Goal: Task Accomplishment & Management: Manage account settings

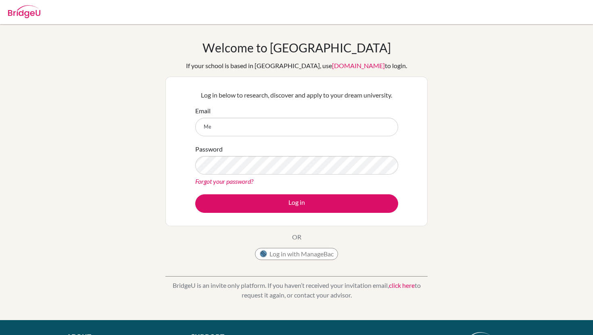
type input "M"
type input "a"
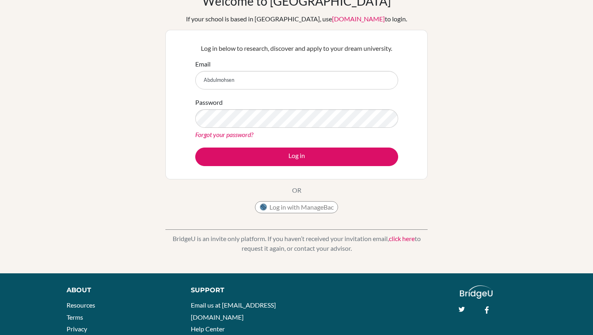
scroll to position [46, 0]
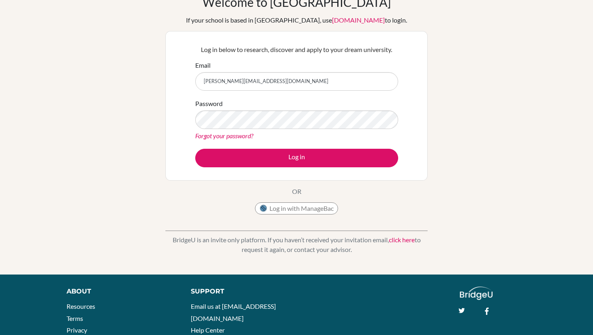
type input "Abdulmohsenr.alnusf@student.bbs.edu.kw"
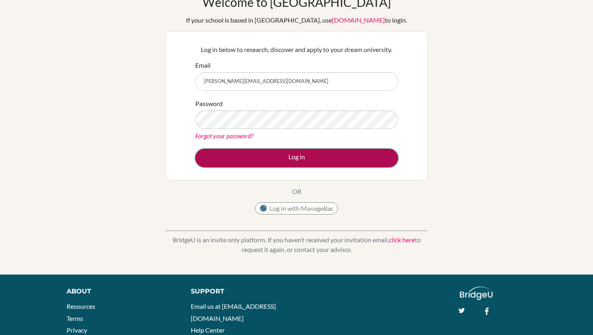
click at [222, 159] on button "Log in" at bounding box center [296, 158] width 203 height 19
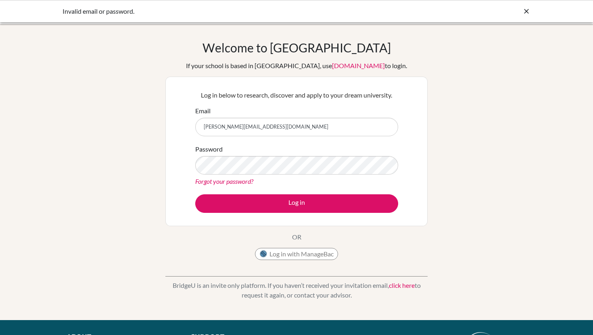
click at [232, 180] on link "Forgot your password?" at bounding box center [224, 182] width 58 height 8
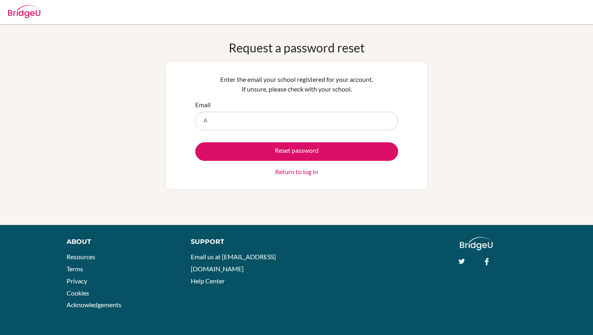
type input "[PERSON_NAME][EMAIL_ADDRESS][DOMAIN_NAME]"
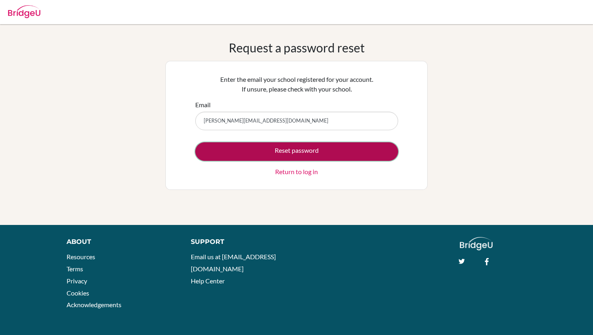
click at [258, 149] on button "Reset password" at bounding box center [296, 151] width 203 height 19
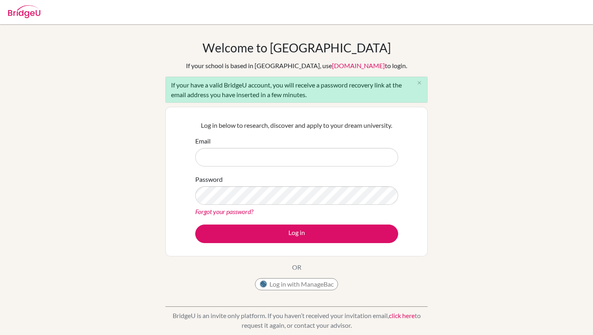
click at [227, 158] on input "Email" at bounding box center [296, 157] width 203 height 19
type input "[PERSON_NAME][EMAIL_ADDRESS][DOMAIN_NAME]"
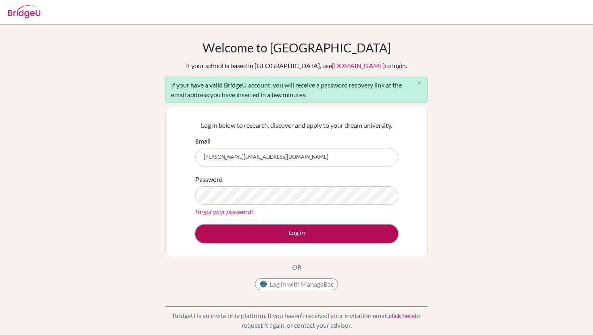
click at [228, 243] on button "Log in" at bounding box center [296, 234] width 203 height 19
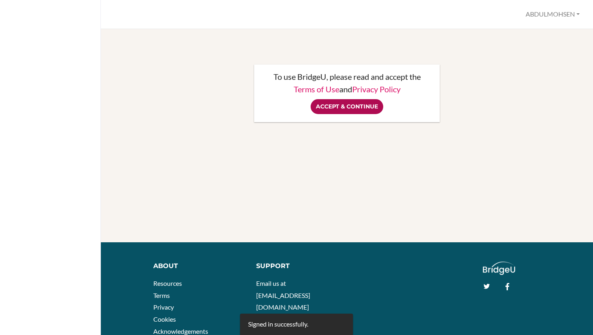
click at [351, 108] on input "Accept & Continue" at bounding box center [347, 106] width 73 height 15
